Goal: Communication & Community: Answer question/provide support

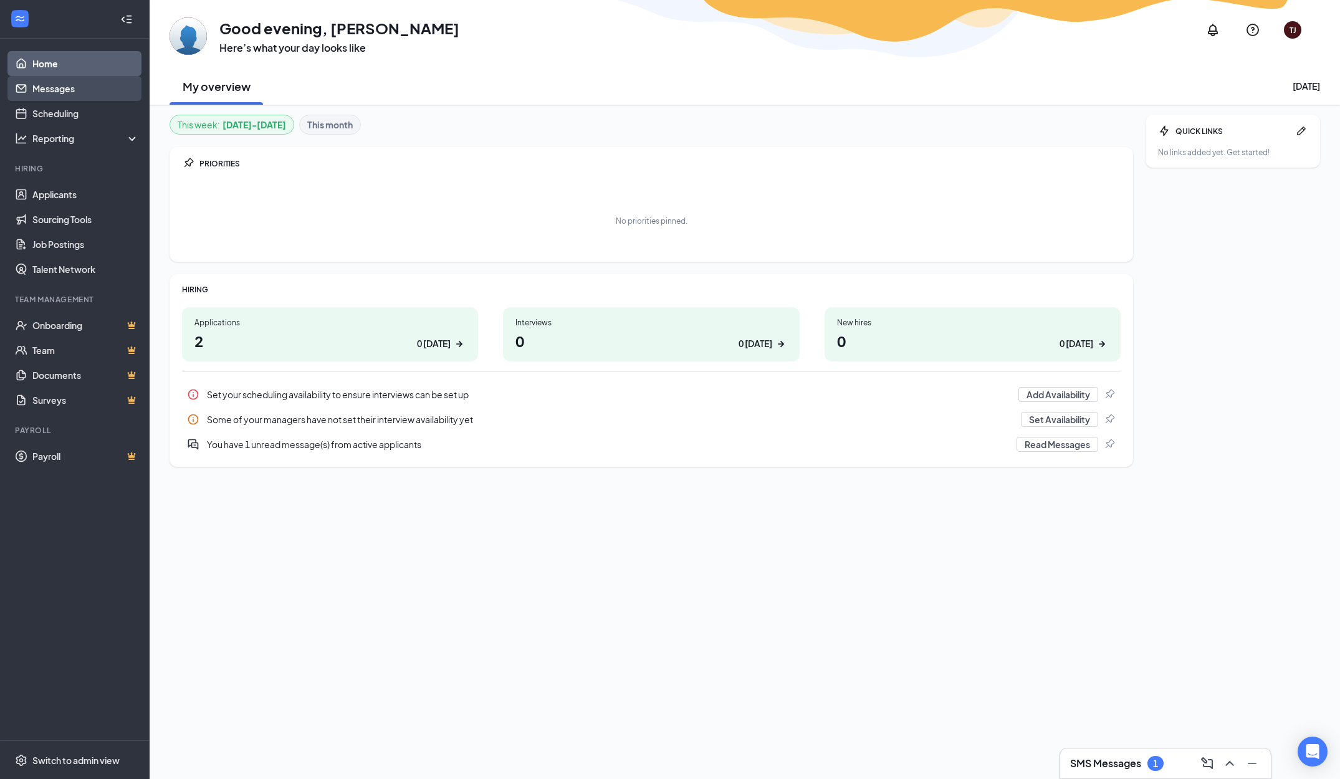
click at [107, 89] on link "Messages" at bounding box center [85, 88] width 107 height 25
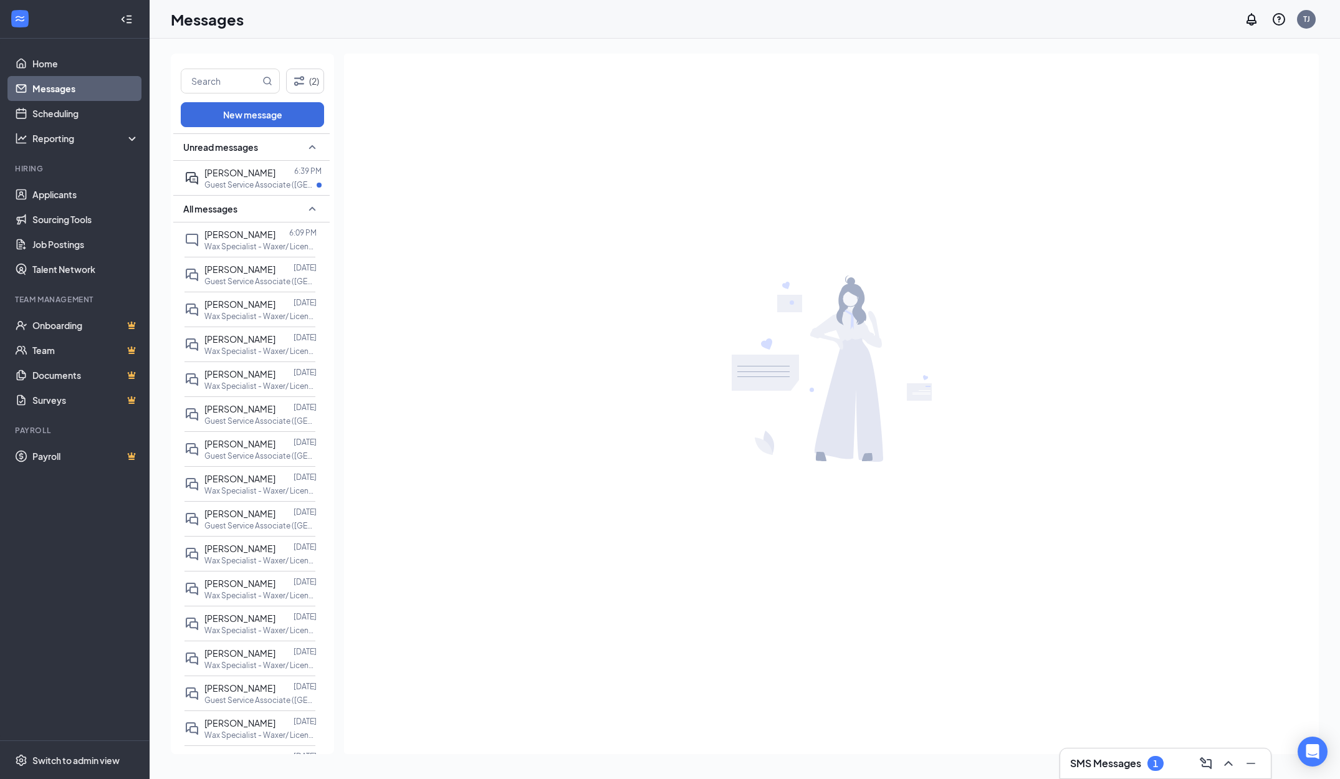
click at [250, 150] on span "Unread messages" at bounding box center [220, 147] width 75 height 12
click at [265, 168] on div "All messages" at bounding box center [251, 174] width 156 height 27
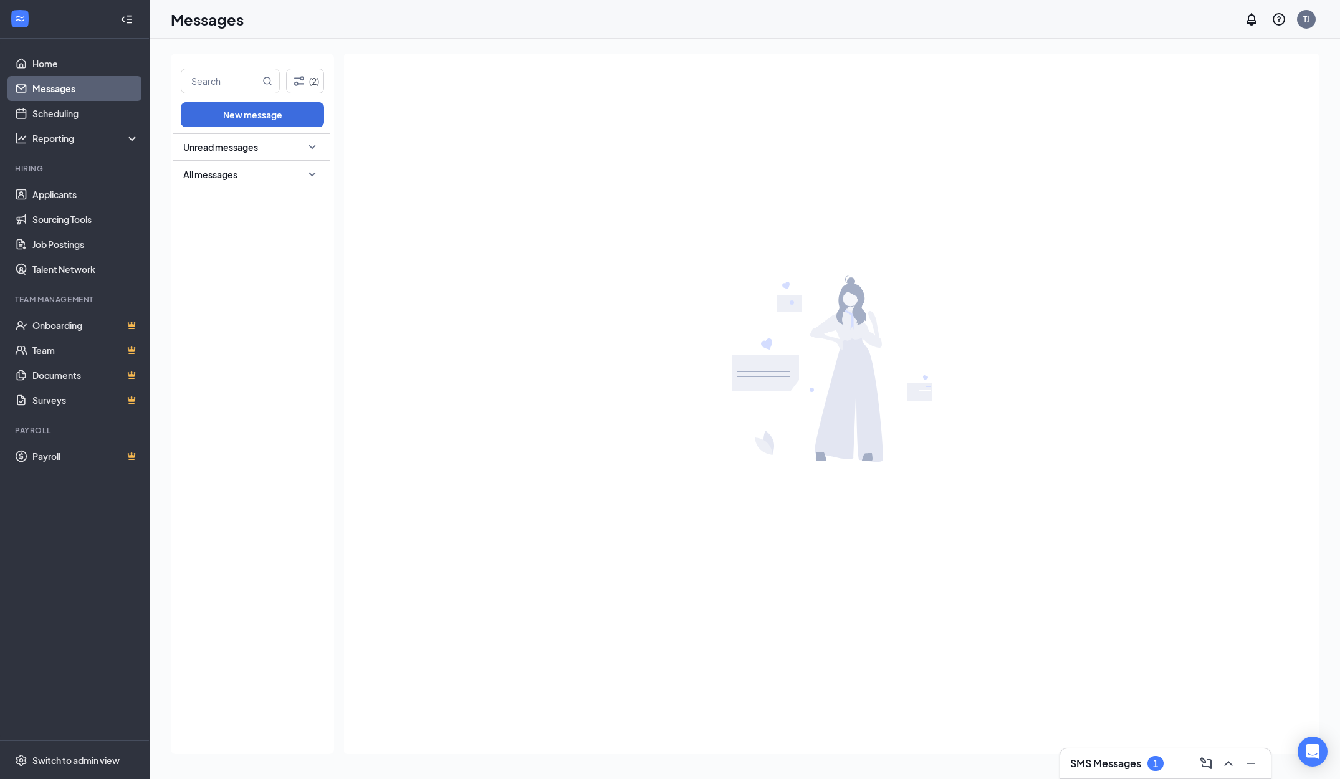
click at [264, 133] on div "Unread messages" at bounding box center [251, 146] width 156 height 27
click at [256, 178] on div "[PERSON_NAME]" at bounding box center [239, 173] width 71 height 14
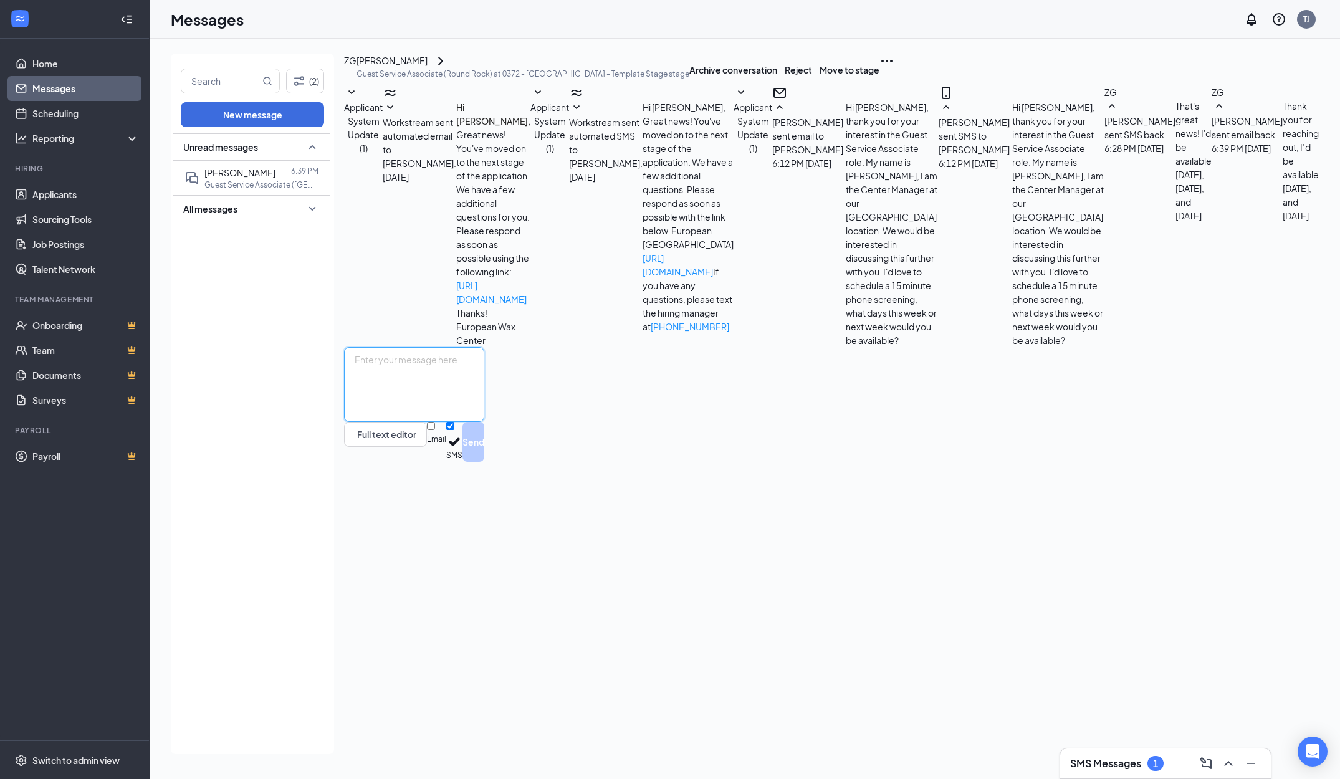
click at [484, 422] on textarea at bounding box center [414, 384] width 140 height 75
click at [772, 347] on div "[PERSON_NAME] sent email to [PERSON_NAME]. [DATE] 6:12 PM Hi [PERSON_NAME], tha…" at bounding box center [855, 216] width 166 height 262
click at [484, 422] on textarea at bounding box center [414, 384] width 140 height 75
type textarea "How would [DATE] at 2:30 work for you?"
drag, startPoint x: 1264, startPoint y: 730, endPoint x: 1168, endPoint y: 732, distance: 96.0
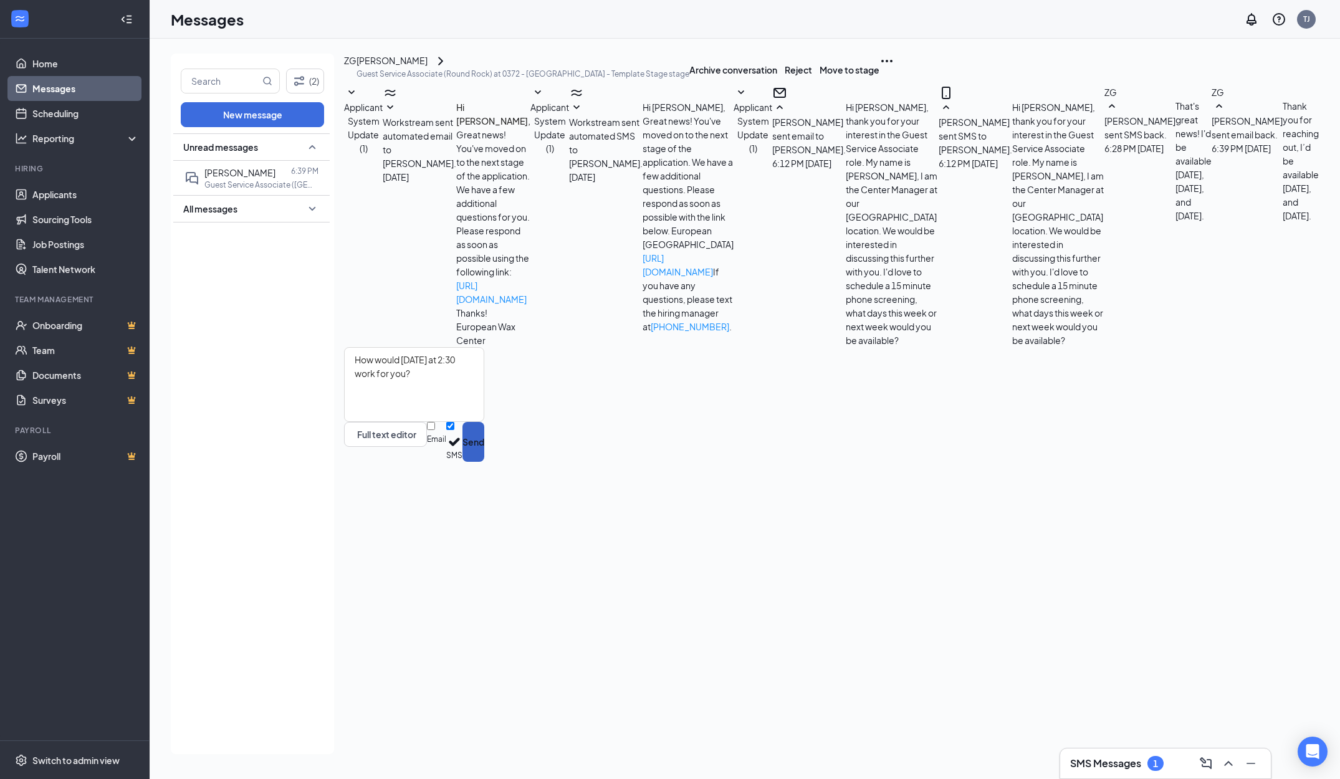
click at [484, 462] on div "Email SMS Send" at bounding box center [455, 442] width 57 height 40
click at [435, 430] on input "Email" at bounding box center [431, 426] width 8 height 8
checkbox input "true"
click at [484, 465] on button "Send" at bounding box center [473, 443] width 22 height 43
click at [1132, 764] on h3 "SMS Messages" at bounding box center [1105, 763] width 71 height 14
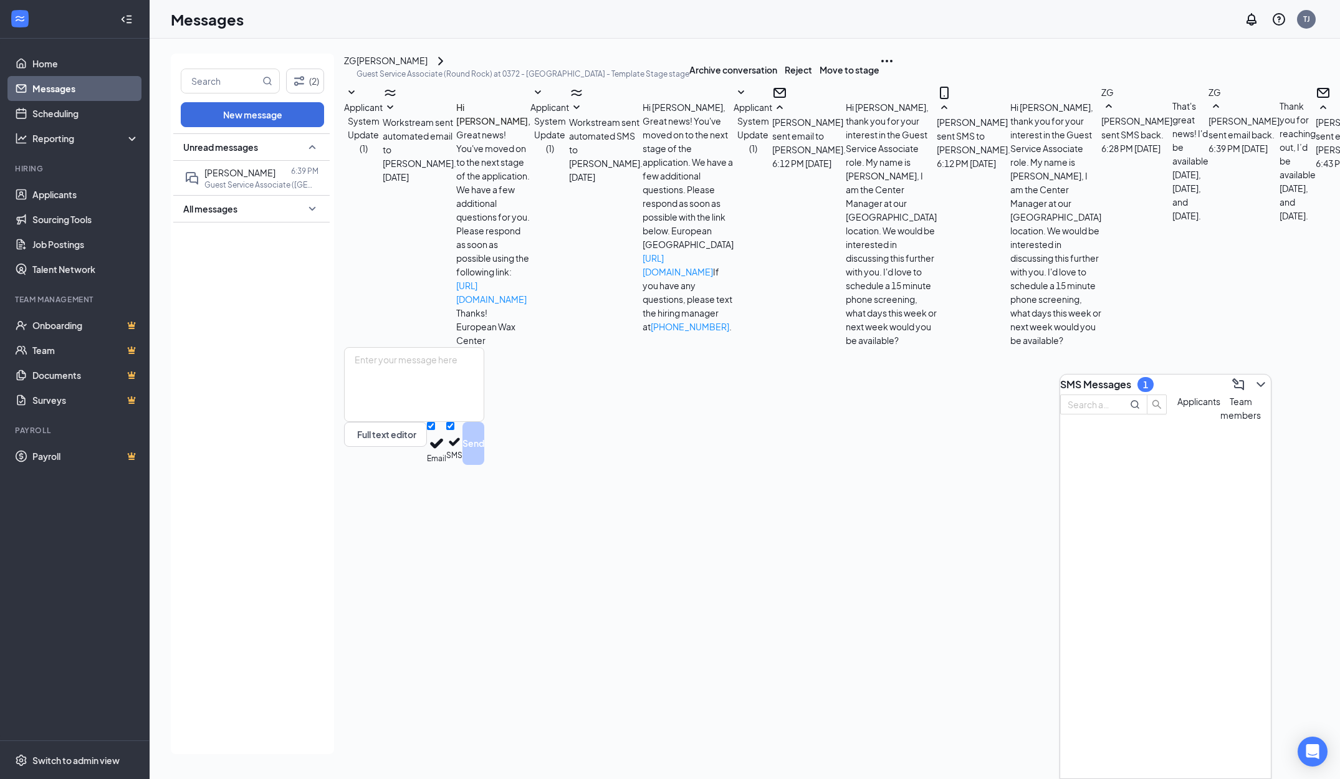
scroll to position [157, 0]
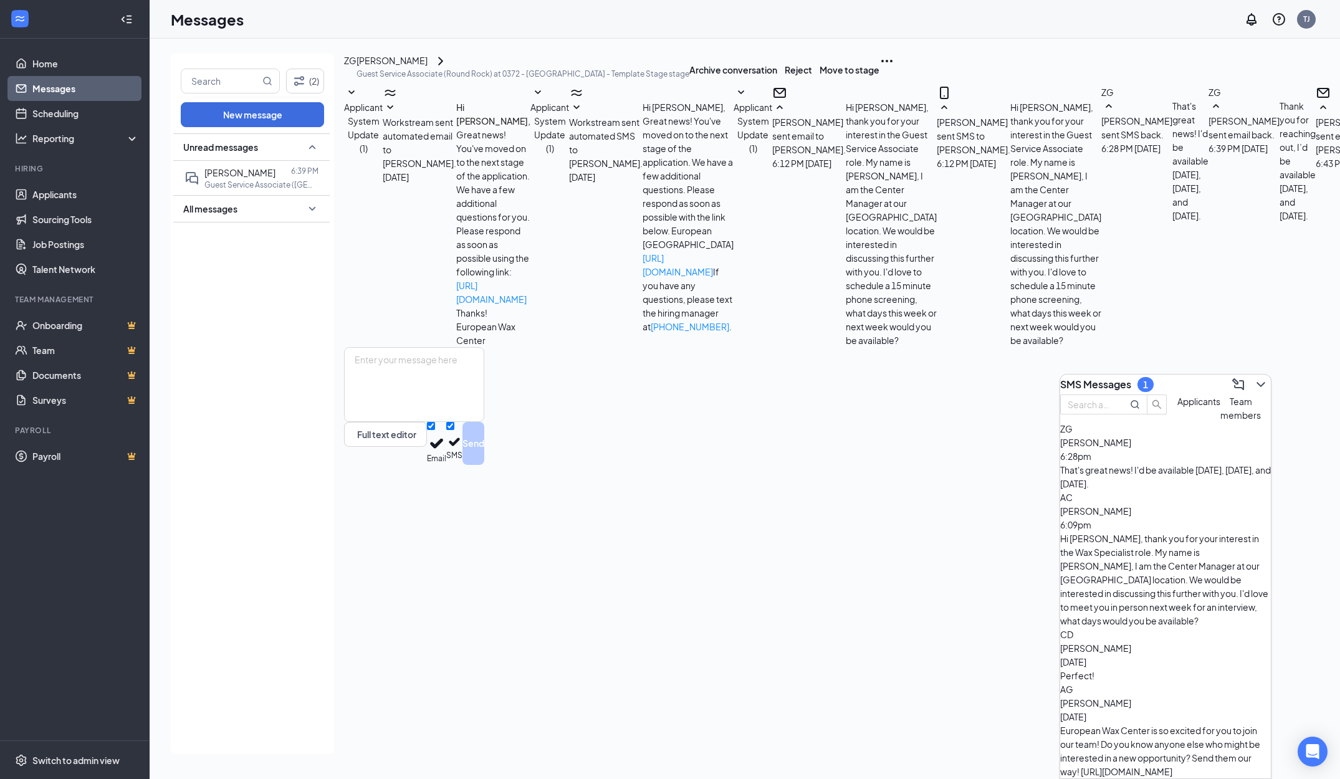
click at [1114, 378] on h3 "SMS Messages" at bounding box center [1095, 385] width 71 height 14
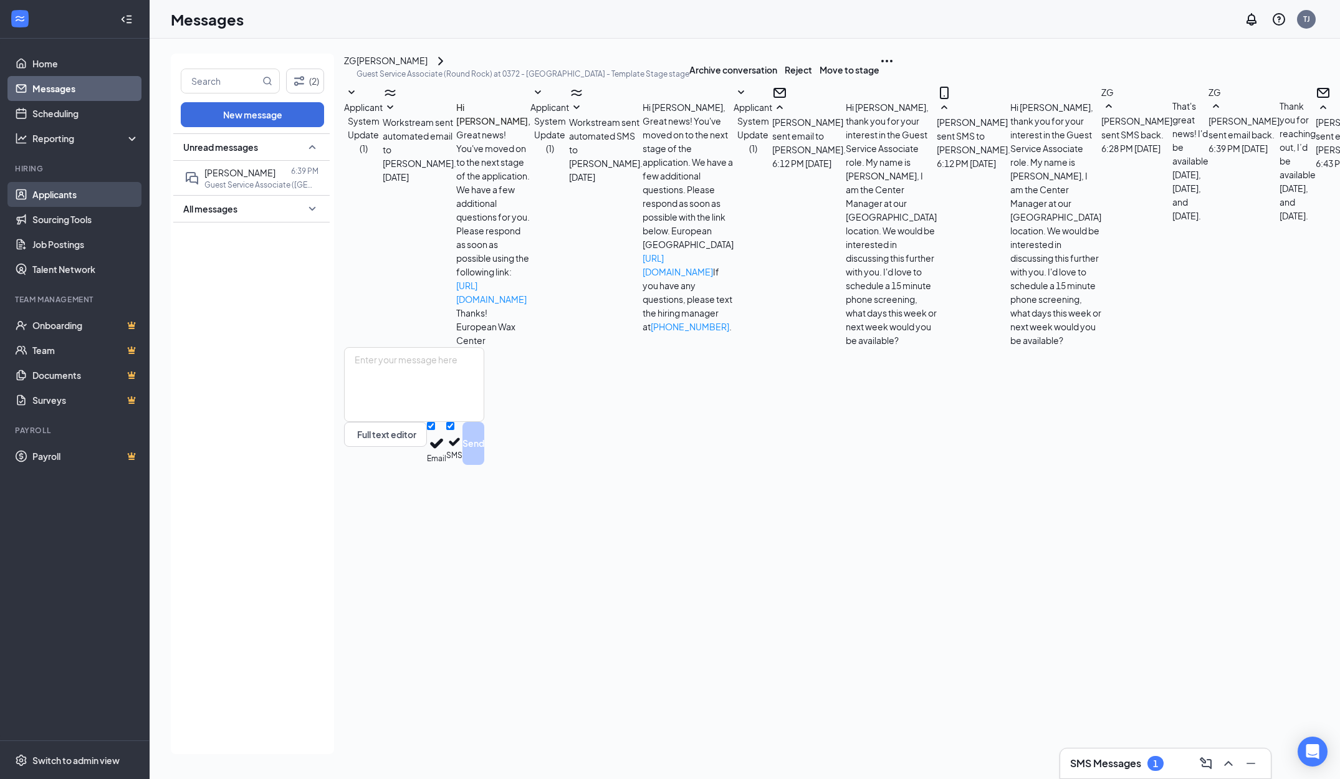
click at [120, 189] on link "Applicants" at bounding box center [85, 194] width 107 height 25
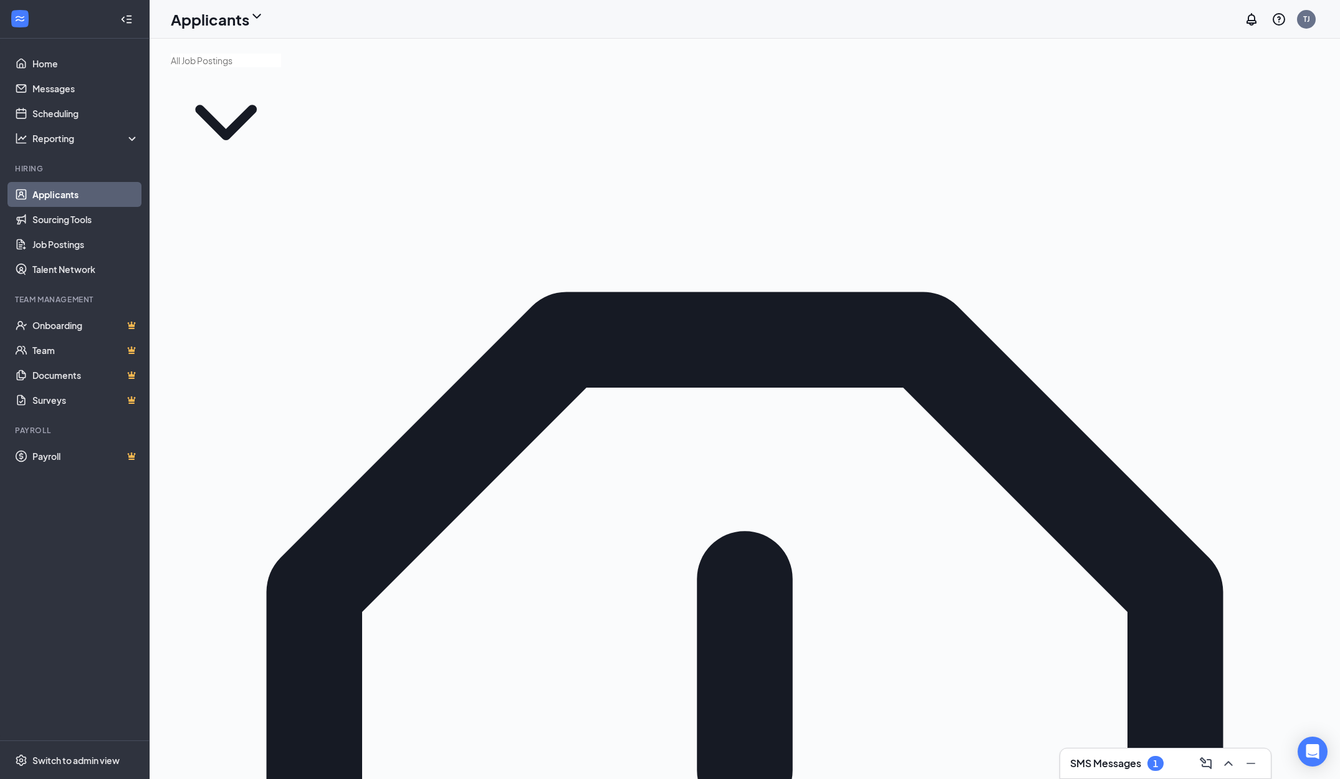
click at [1158, 763] on div "1" at bounding box center [1155, 763] width 16 height 15
